Goal: Information Seeking & Learning: Understand process/instructions

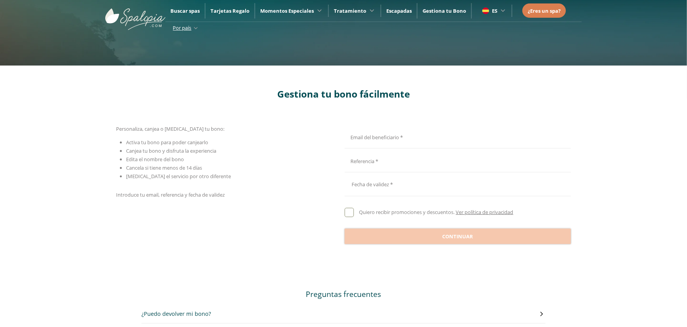
click at [372, 130] on div "Email del beneficiario *" at bounding box center [457, 136] width 224 height 19
click at [347, 211] on div "Quiero recibir promociones y descuentos. Ver política de privacidad" at bounding box center [458, 213] width 226 height 33
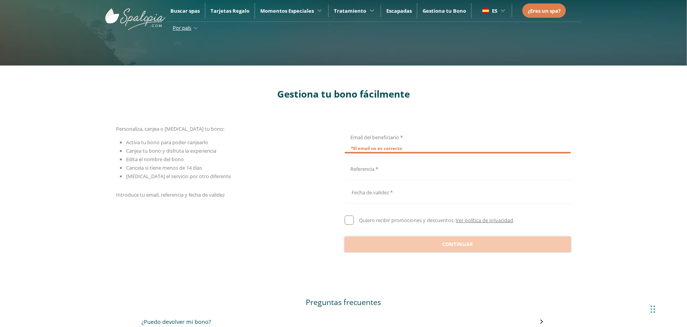
click at [348, 217] on div at bounding box center [349, 220] width 9 height 9
drag, startPoint x: 370, startPoint y: 196, endPoint x: 366, endPoint y: 200, distance: 6.0
click at [369, 197] on div at bounding box center [458, 192] width 226 height 19
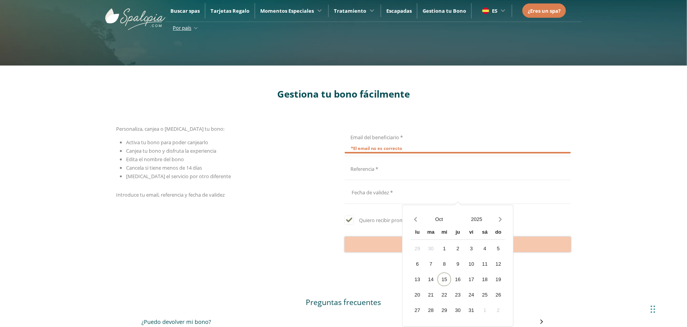
click at [326, 211] on div "Personaliza, canjea o [MEDICAL_DATA] tu bono: Activa tu bono para poder canjear…" at bounding box center [229, 189] width 226 height 128
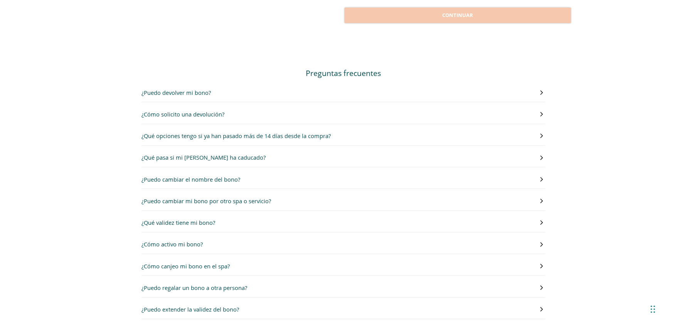
scroll to position [231, 0]
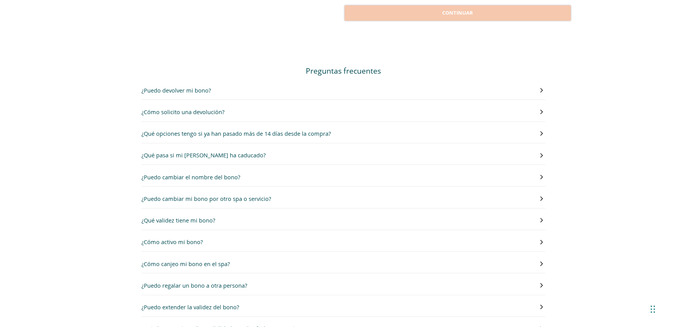
click at [209, 95] on div "¿Puedo devolver mi bono? Sí, puedes solicitar la devolución dentro de los 14 dí…" at bounding box center [344, 94] width 404 height 17
click at [206, 90] on h3 "¿Puedo devolver mi bono?" at bounding box center [176, 90] width 69 height 9
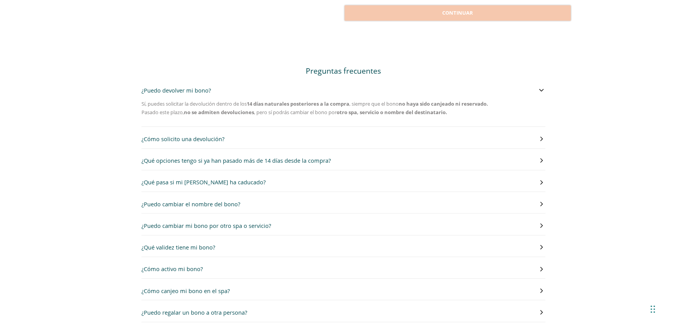
click at [206, 90] on h3 "¿Puedo devolver mi bono?" at bounding box center [176, 90] width 69 height 9
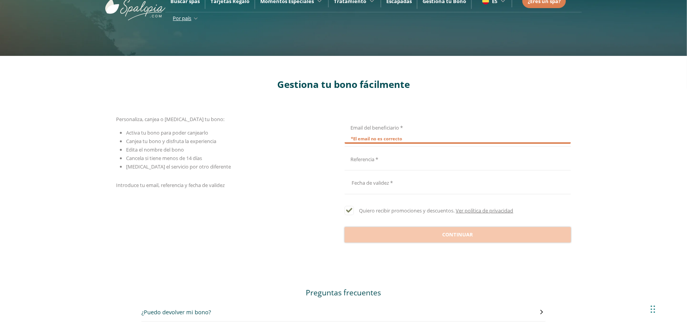
scroll to position [0, 0]
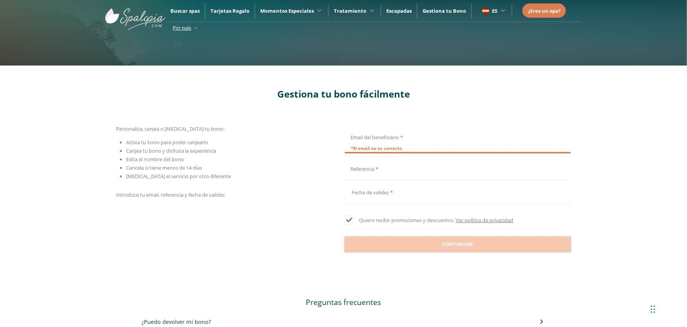
click at [267, 161] on li "Edita el nombre del bono" at bounding box center [234, 159] width 216 height 8
